Goal: Information Seeking & Learning: Stay updated

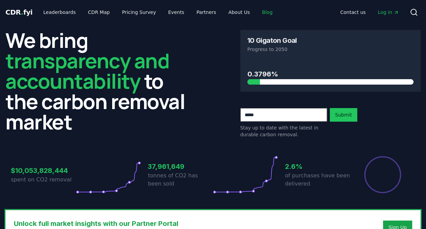
click at [257, 14] on link "Blog" at bounding box center [267, 12] width 21 height 12
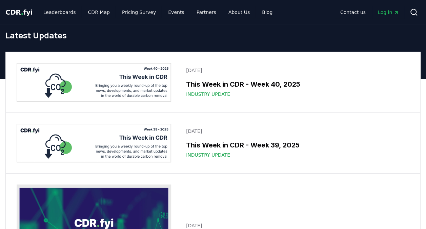
click at [144, 83] on img at bounding box center [94, 82] width 155 height 39
click at [146, 82] on img at bounding box center [94, 82] width 155 height 39
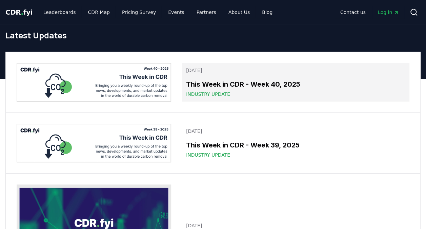
click at [215, 80] on h3 "This Week in CDR - Week 40, 2025" at bounding box center [295, 84] width 219 height 10
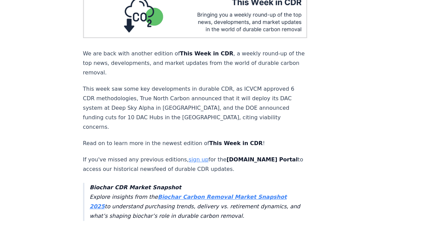
scroll to position [102, 0]
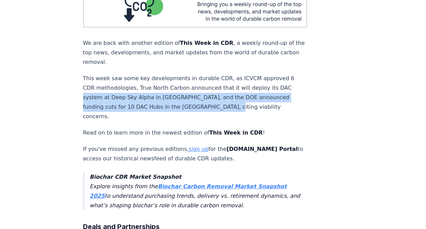
drag, startPoint x: 80, startPoint y: 89, endPoint x: 290, endPoint y: 96, distance: 209.5
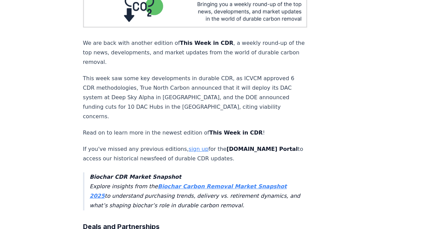
drag, startPoint x: 290, startPoint y: 96, endPoint x: 275, endPoint y: 105, distance: 17.3
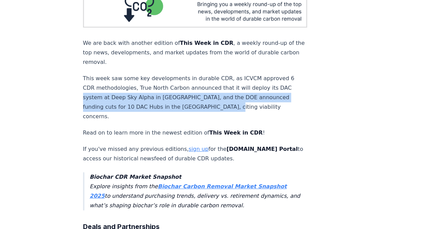
drag, startPoint x: 86, startPoint y: 94, endPoint x: 212, endPoint y: 102, distance: 126.4
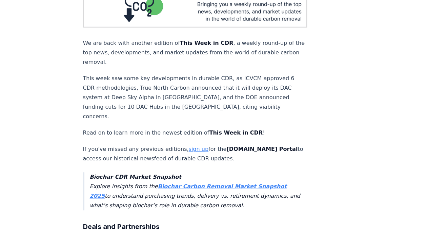
drag, startPoint x: 212, startPoint y: 102, endPoint x: 177, endPoint y: 107, distance: 35.9
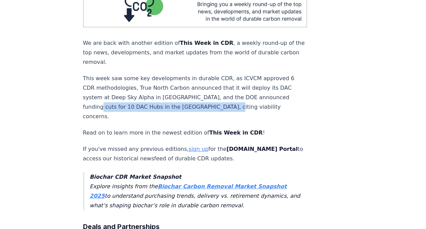
drag, startPoint x: 203, startPoint y: 102, endPoint x: 51, endPoint y: 95, distance: 151.8
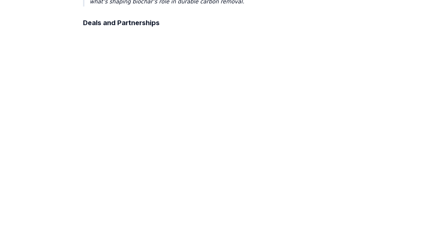
scroll to position [407, 0]
